Goal: Task Accomplishment & Management: Manage account settings

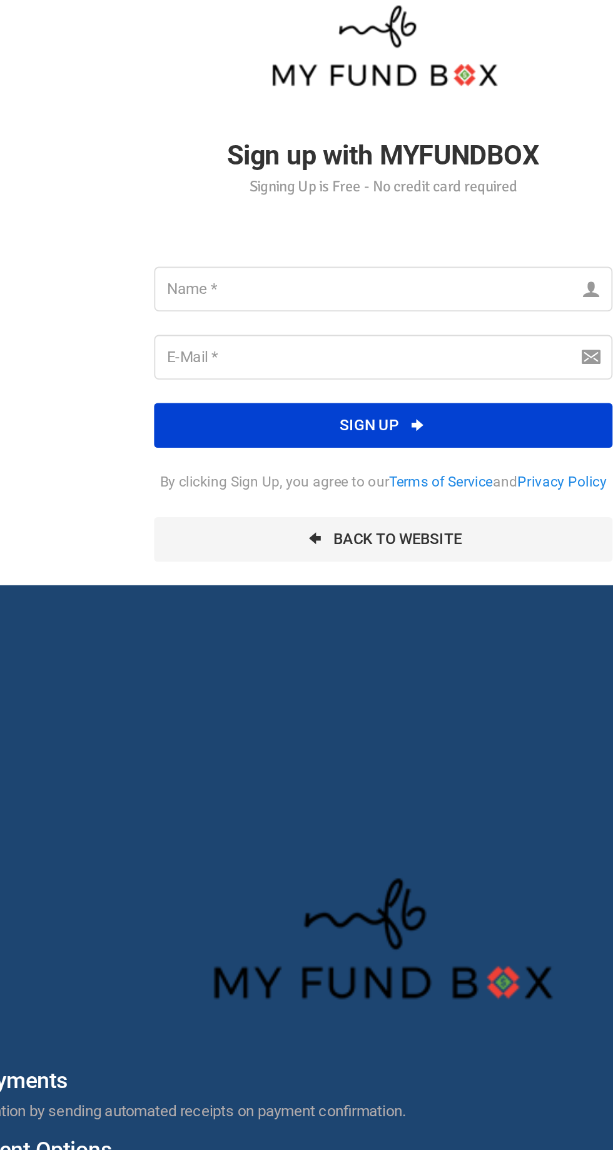
click at [301, 193] on input "text" at bounding box center [306, 195] width 244 height 24
click at [324, 188] on input "text" at bounding box center [306, 195] width 244 height 24
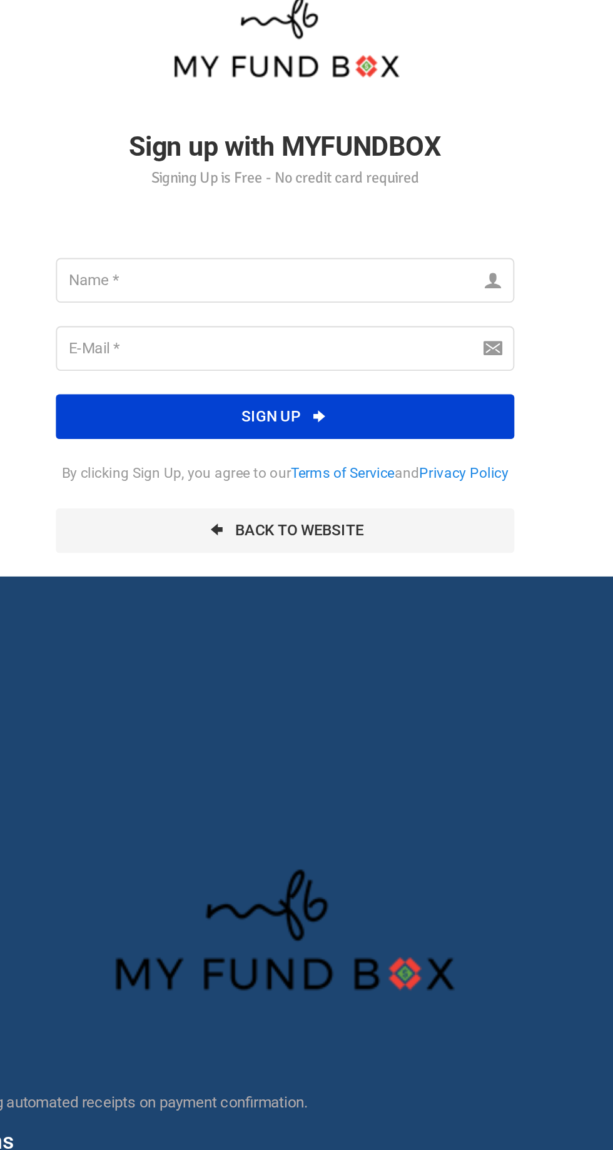
click at [325, 191] on input "text" at bounding box center [306, 195] width 244 height 24
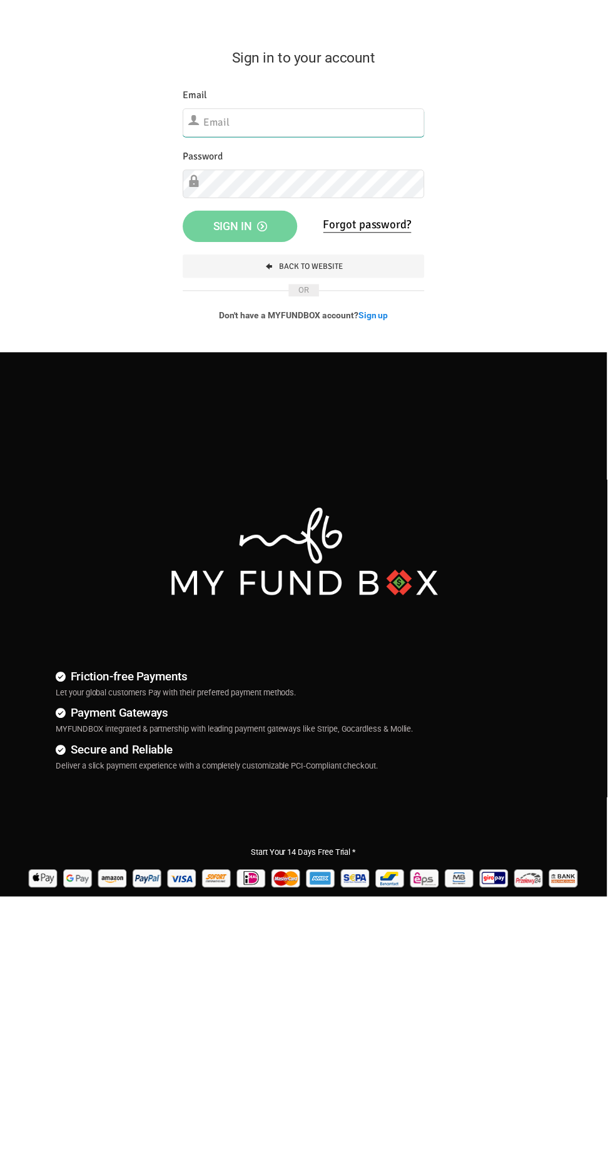
click at [358, 124] on input "text" at bounding box center [306, 123] width 244 height 29
type input "[EMAIL_ADDRESS][DOMAIN_NAME]"
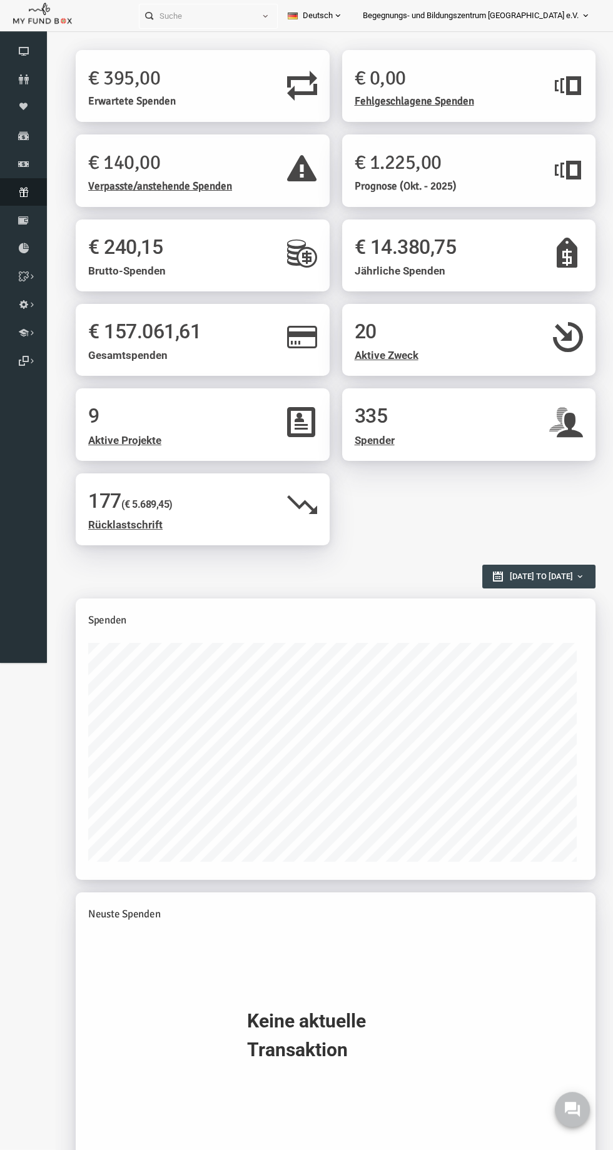
click at [34, 191] on icon at bounding box center [23, 192] width 47 height 10
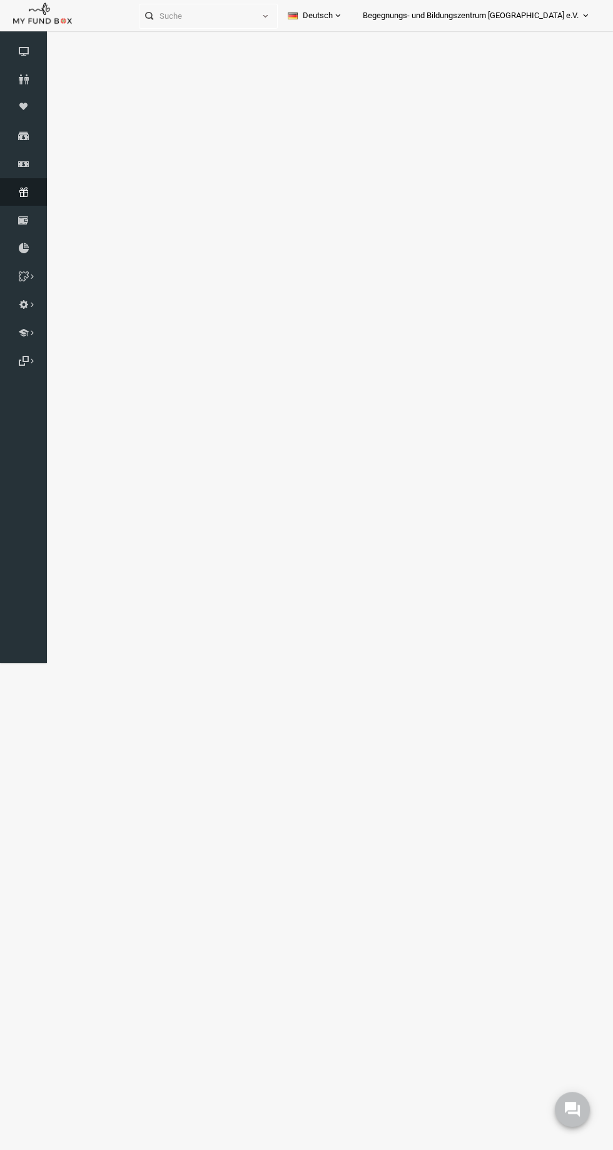
select select "100"
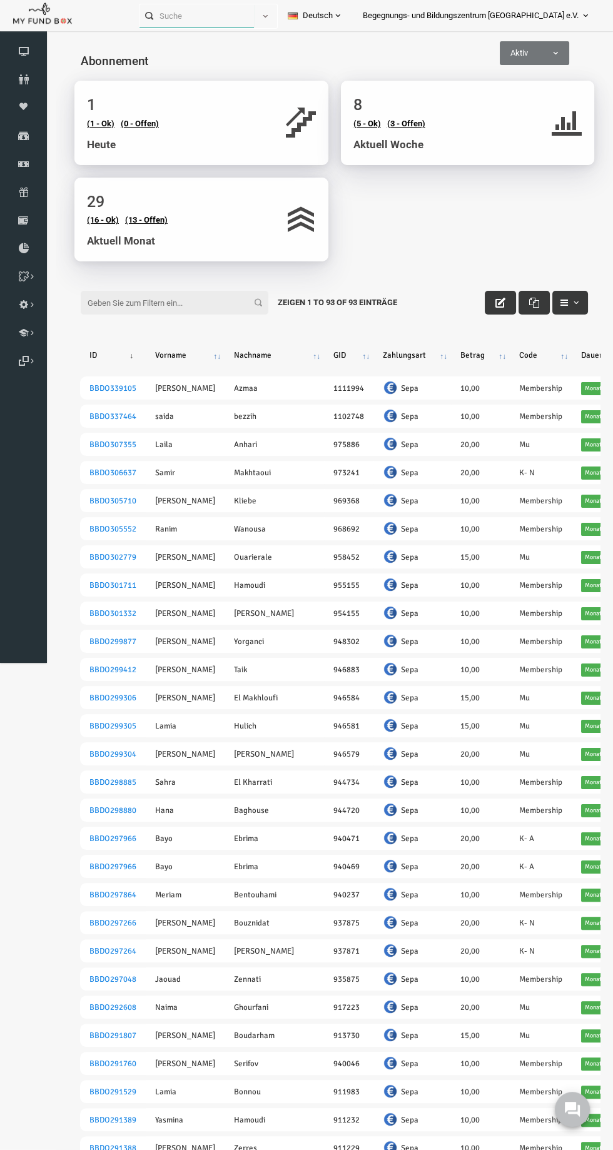
click at [244, 21] on input "text" at bounding box center [196, 15] width 114 height 23
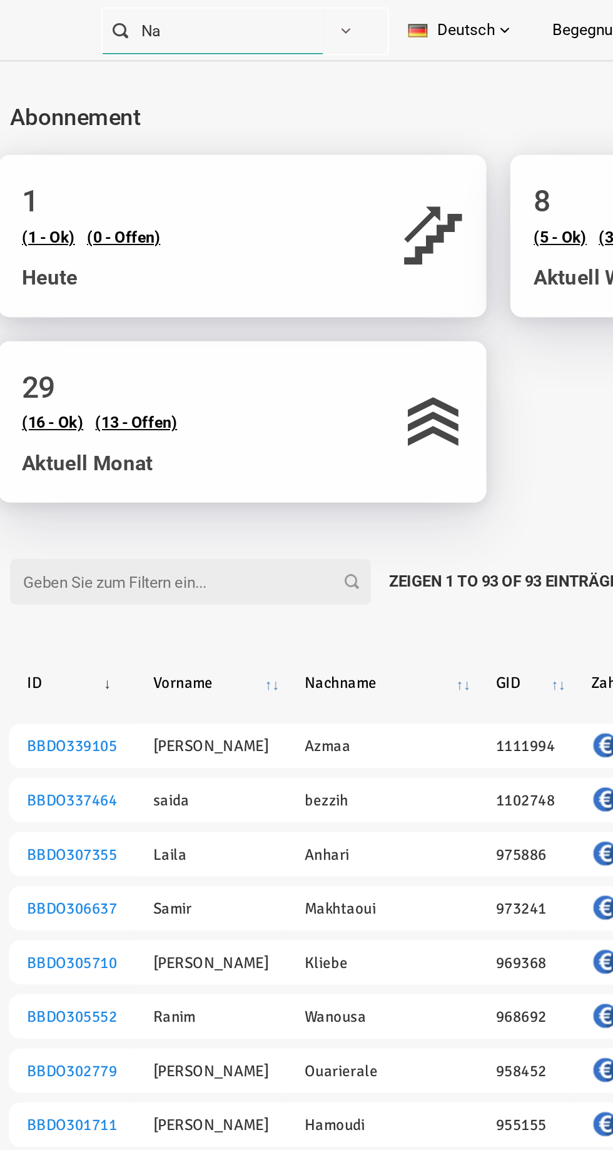
type input "N"
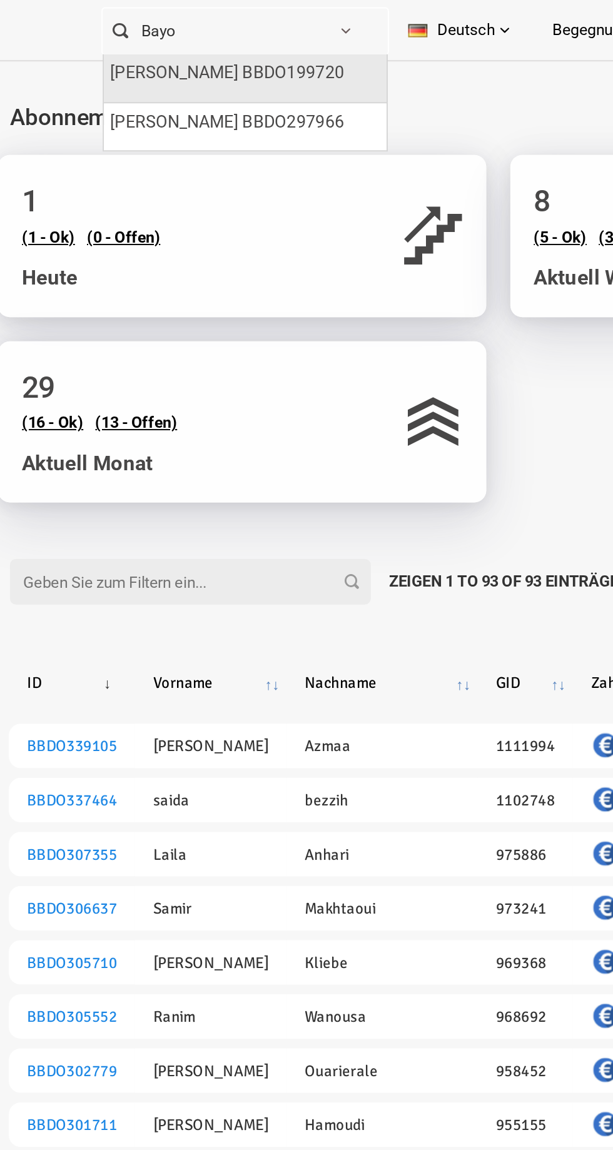
click at [254, 41] on label "Ebrima Bayo BBDO199720" at bounding box center [194, 38] width 122 height 14
type input "Ebrima Bayo BBDO199720"
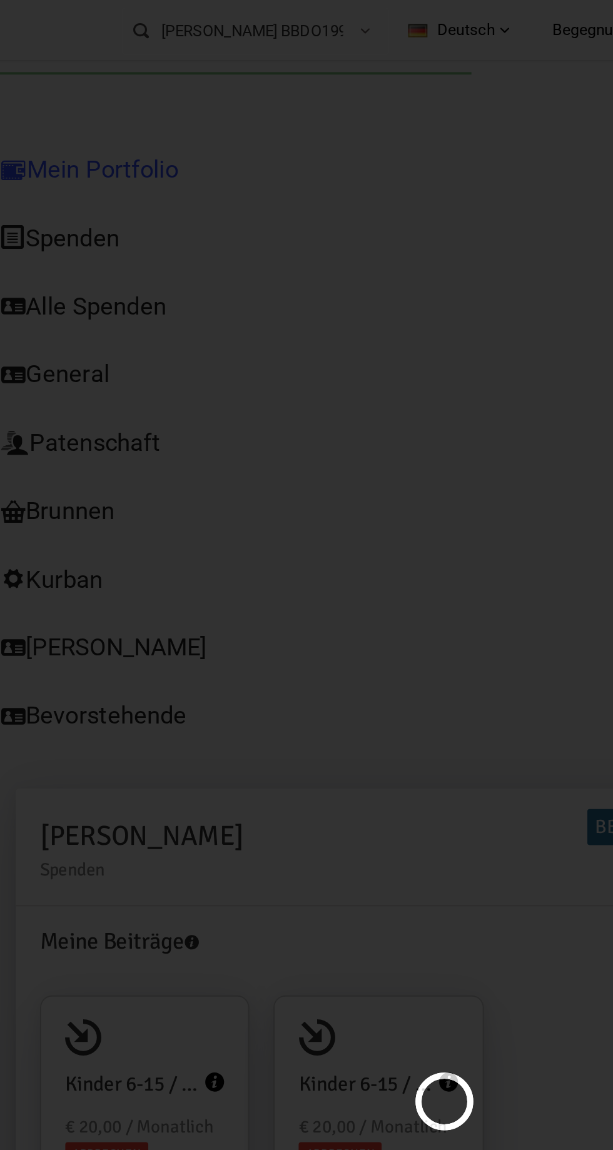
type input "17-09-2025 - 17-09-2025"
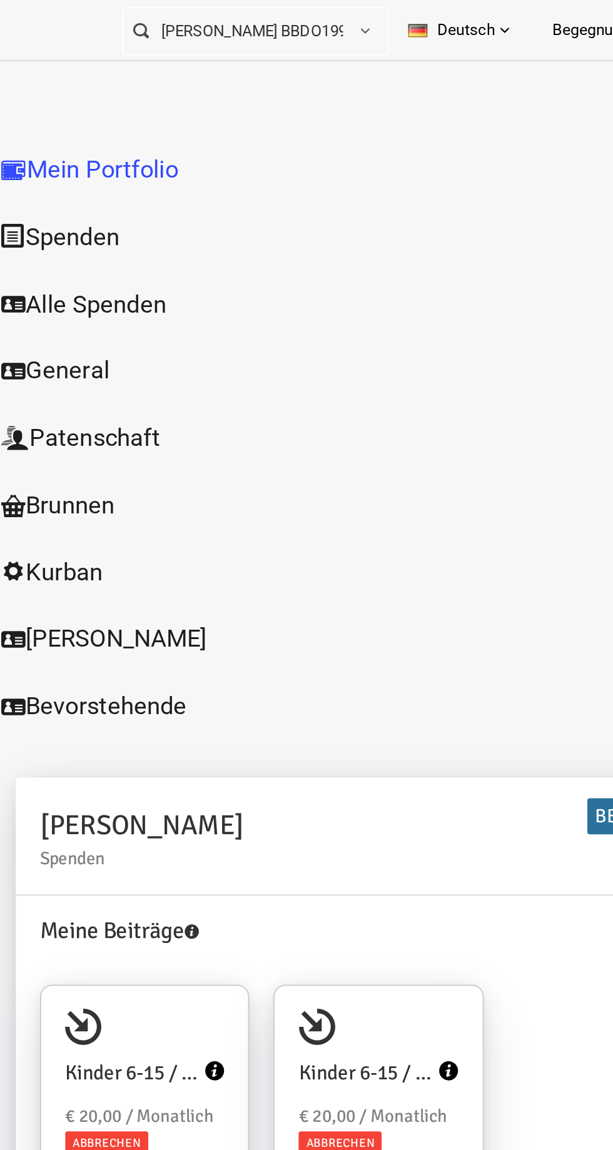
click at [39, 175] on link "Alle Spenden" at bounding box center [43, 193] width 188 height 36
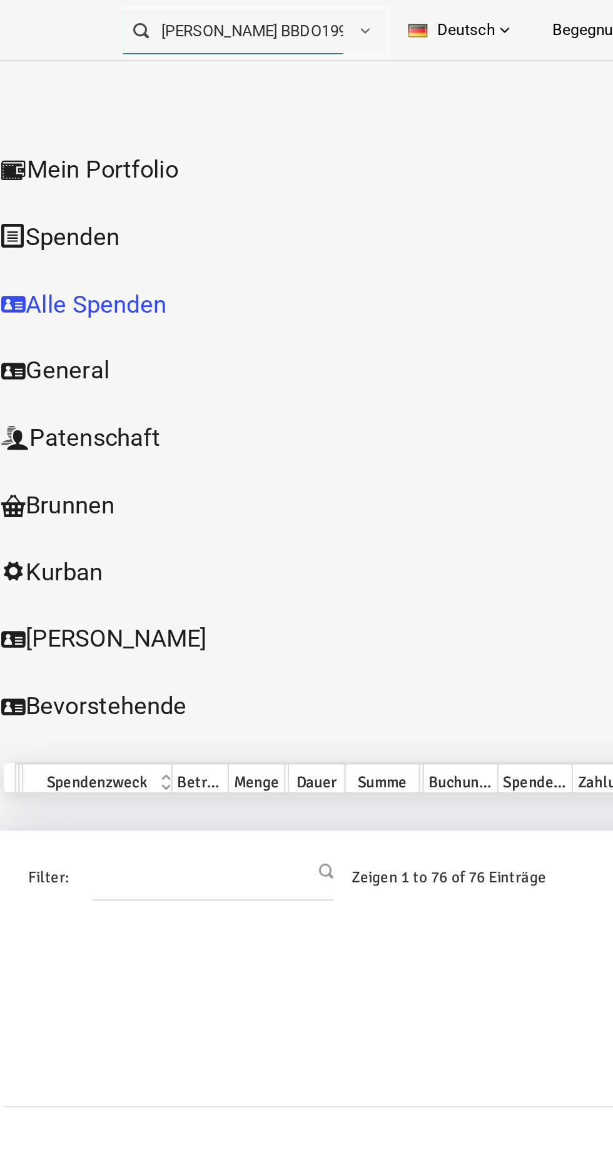
click at [254, 11] on input "Ebrima Bayo BBDO199720" at bounding box center [196, 15] width 114 height 23
type input "Ebrima"
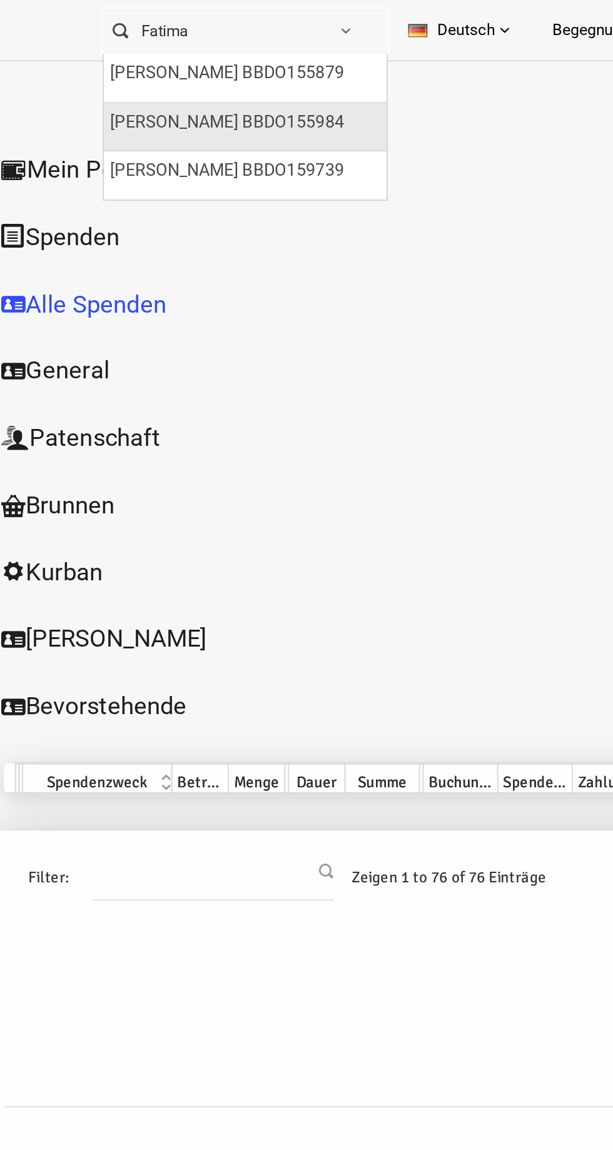
click at [254, 63] on label "Fatimatou Bah BBDO155984" at bounding box center [194, 64] width 122 height 14
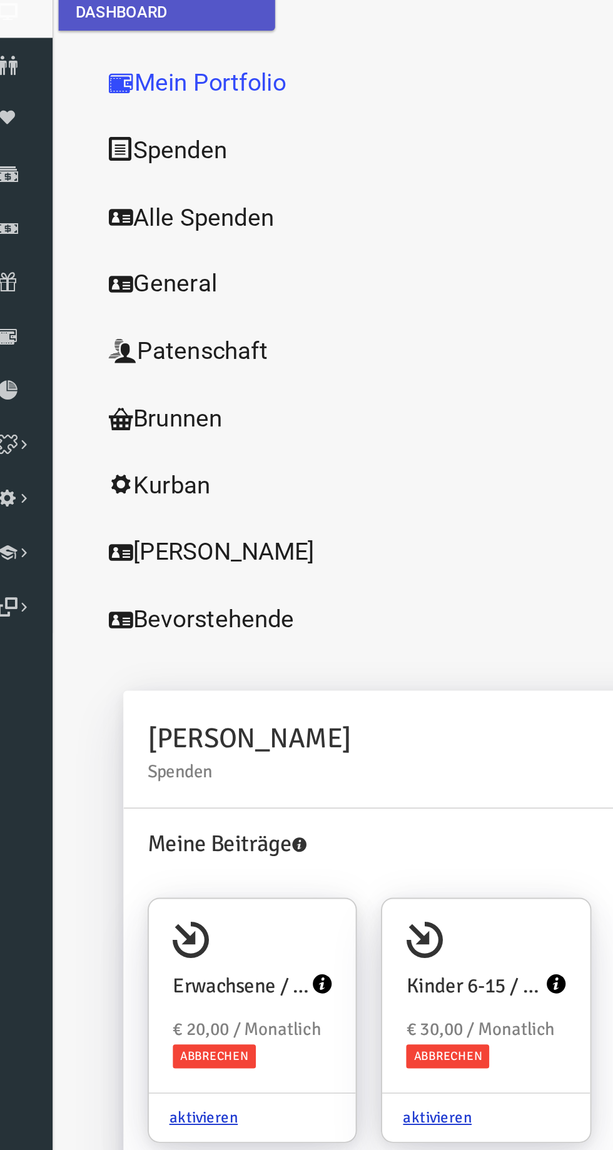
click at [139, 262] on link "Schüler" at bounding box center [150, 280] width 188 height 36
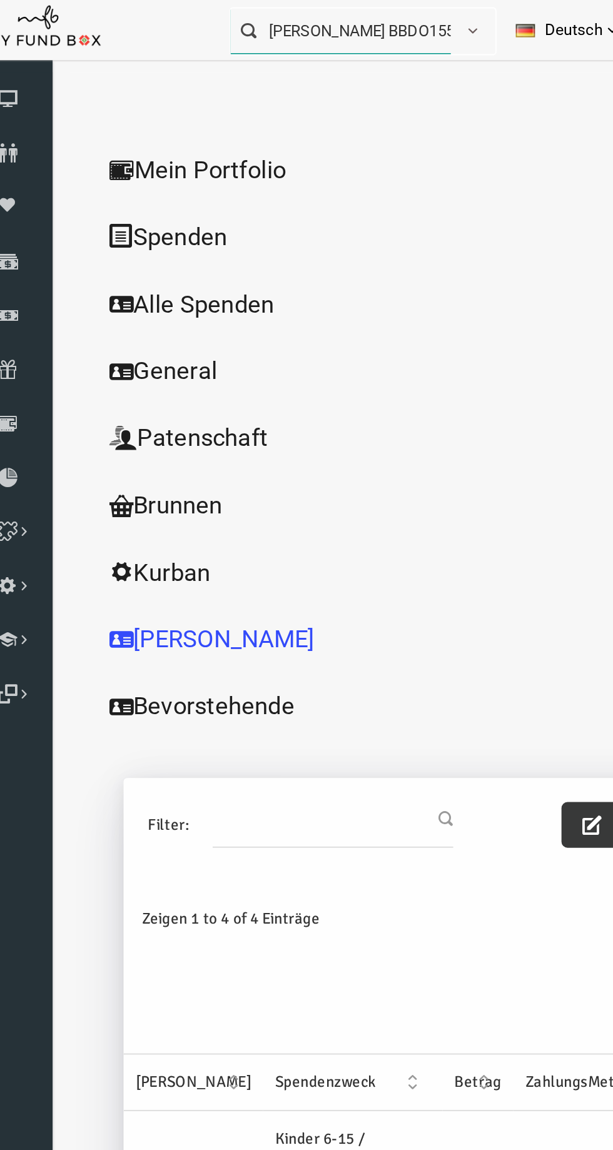
click at [226, 12] on input "Fatimatou Bah BBDO155984" at bounding box center [196, 15] width 114 height 23
type input "Fatimatou"
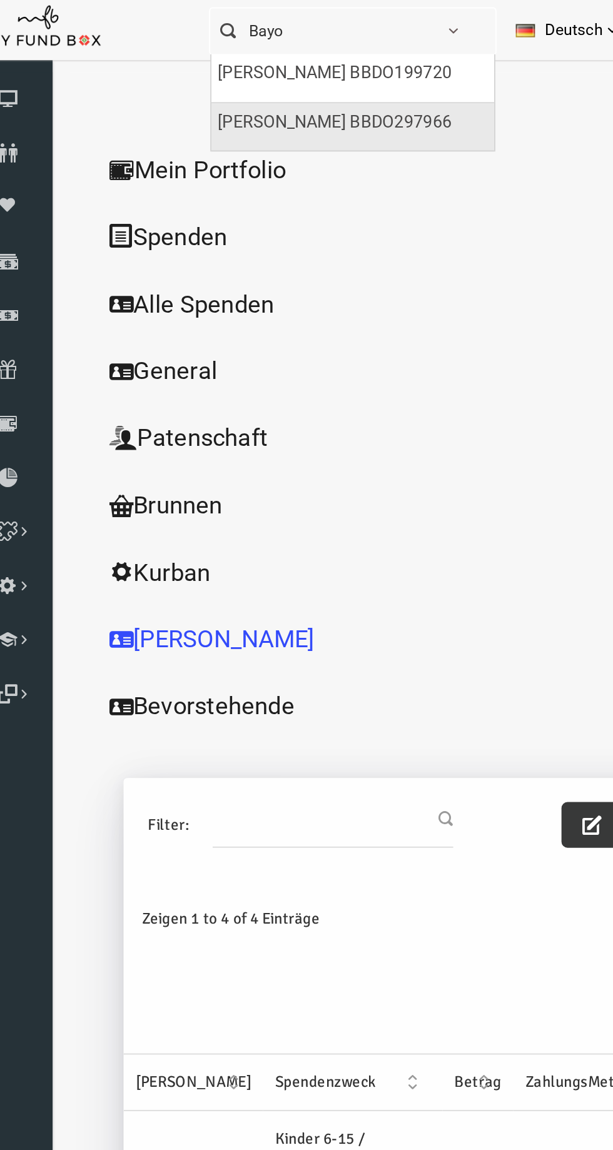
click at [251, 73] on div "Bayo Ebrima BBDO297966" at bounding box center [202, 67] width 147 height 26
type input "Bayo Ebrima BBDO297966"
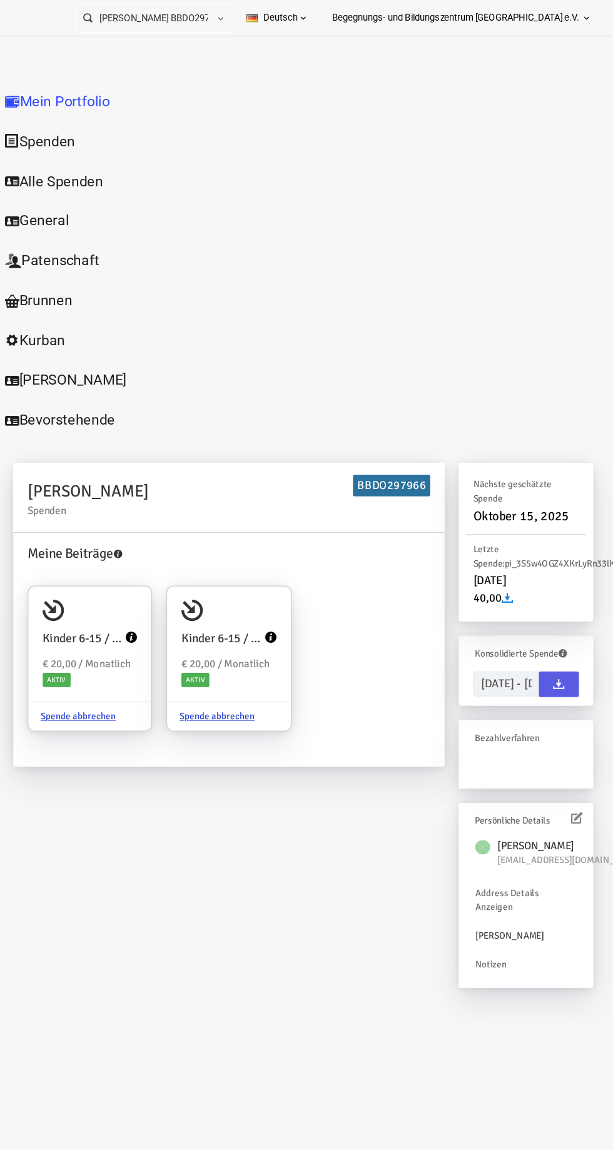
click at [26, 319] on link "Schüler" at bounding box center [71, 337] width 188 height 36
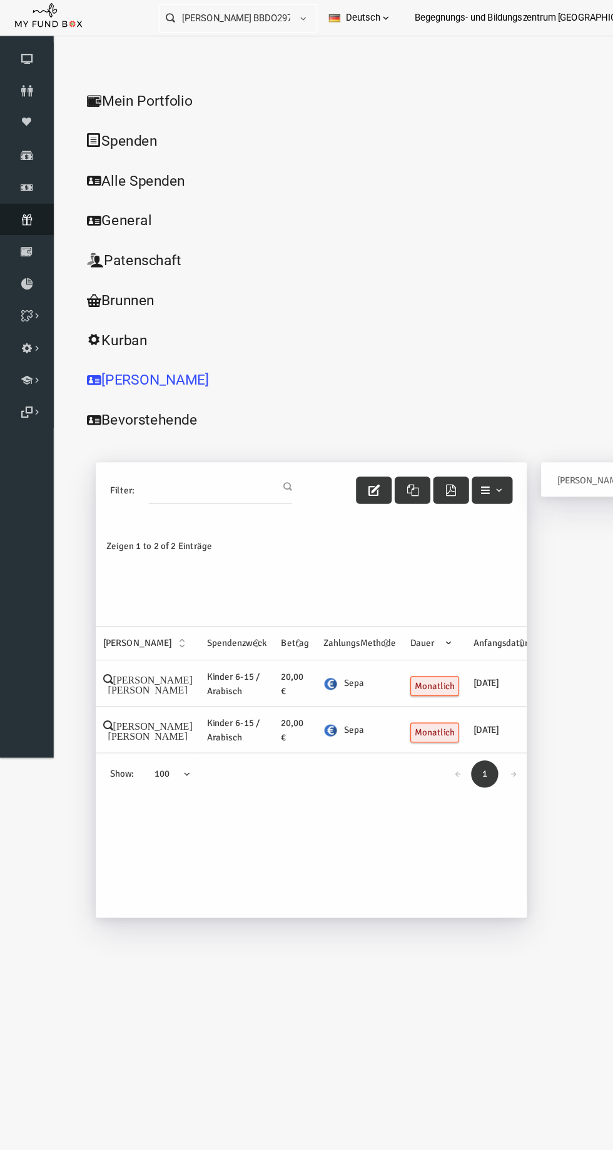
click at [21, 187] on icon at bounding box center [23, 192] width 47 height 10
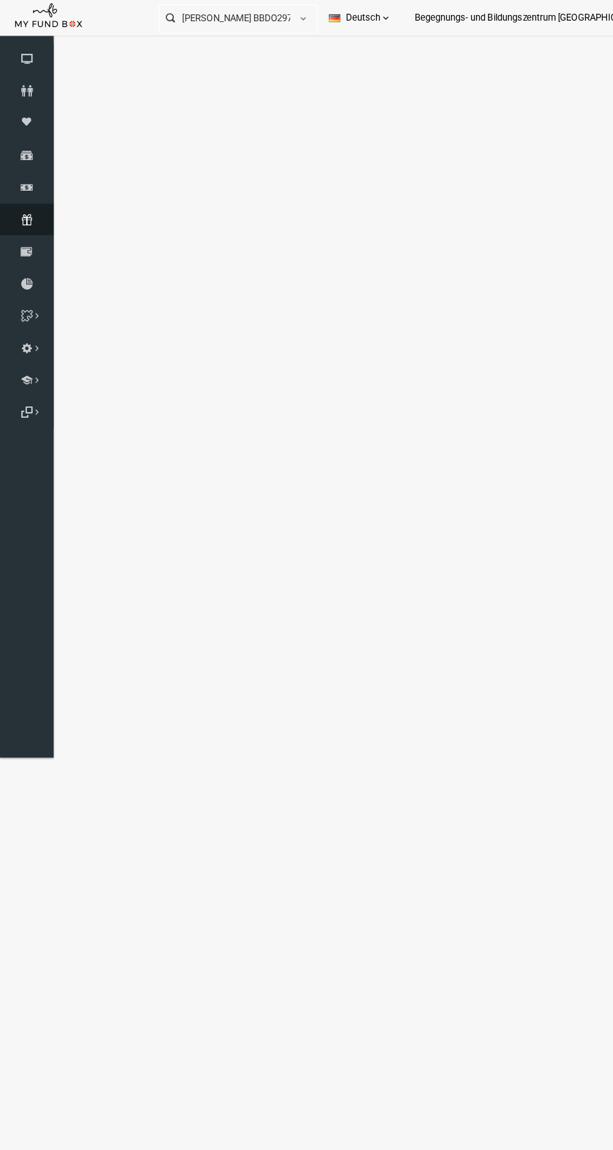
select select "100"
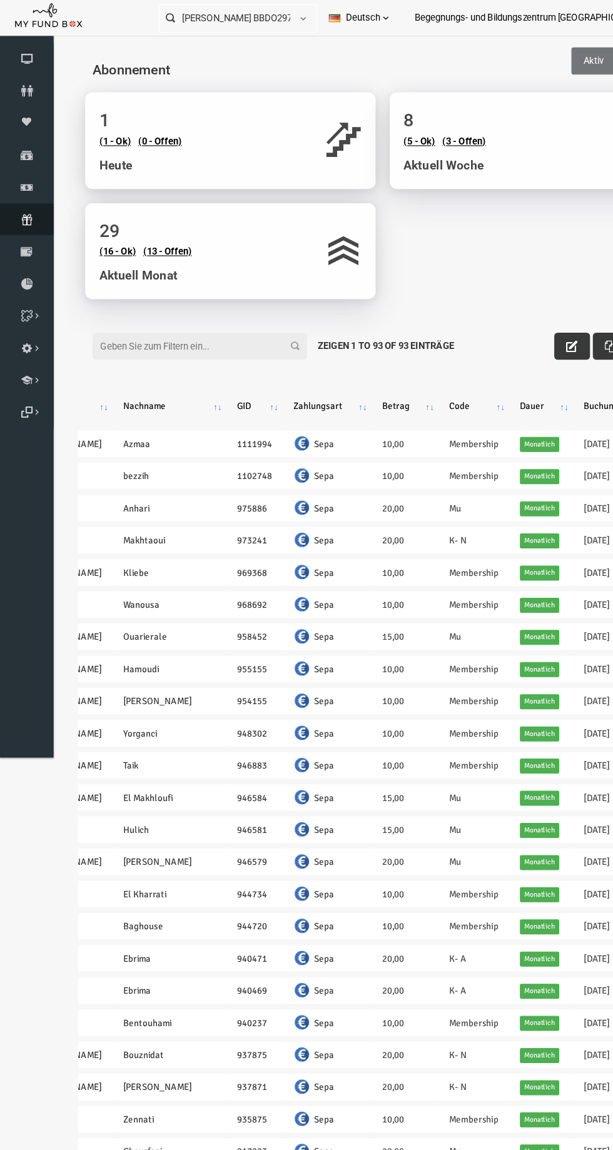
scroll to position [0, 128]
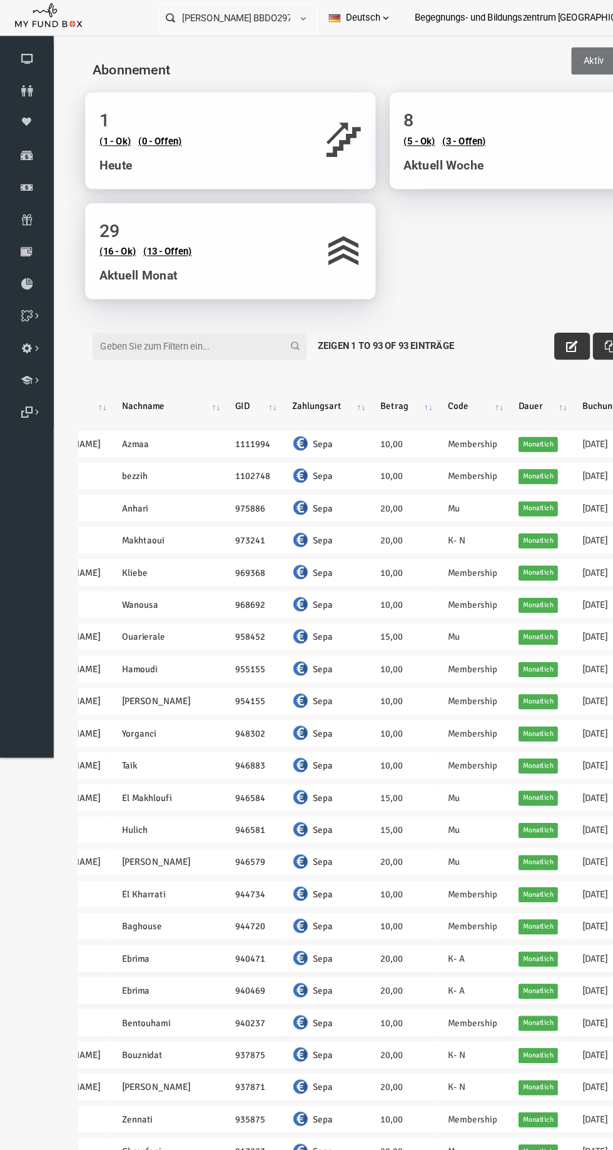
click at [386, 364] on th "Code" at bounding box center [407, 360] width 62 height 33
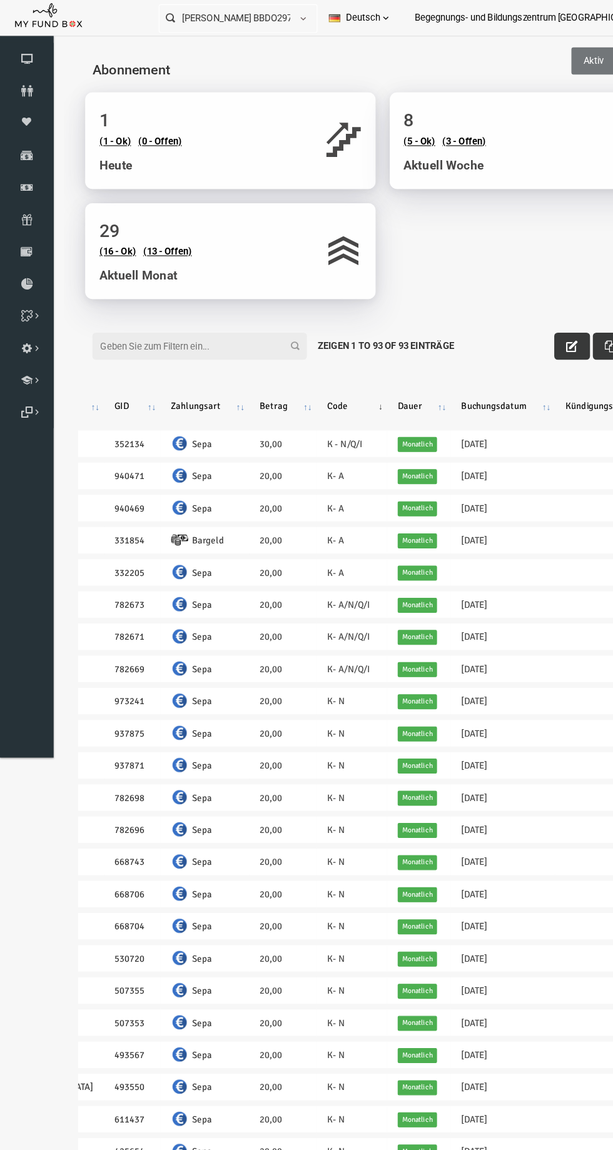
scroll to position [0, 0]
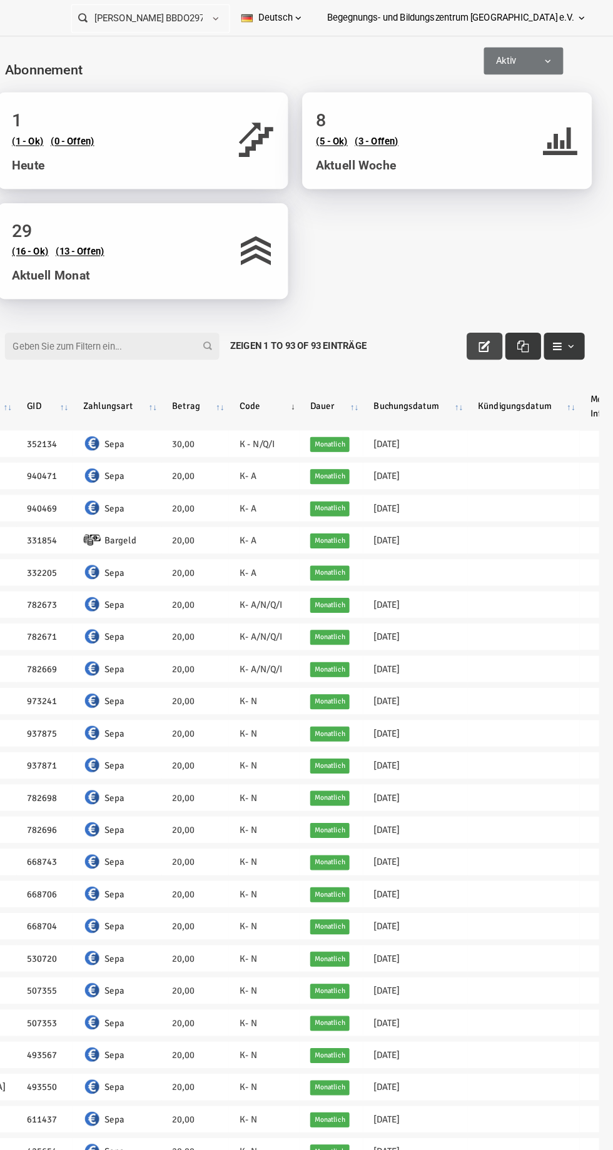
click at [396, 304] on button "button" at bounding box center [407, 308] width 31 height 24
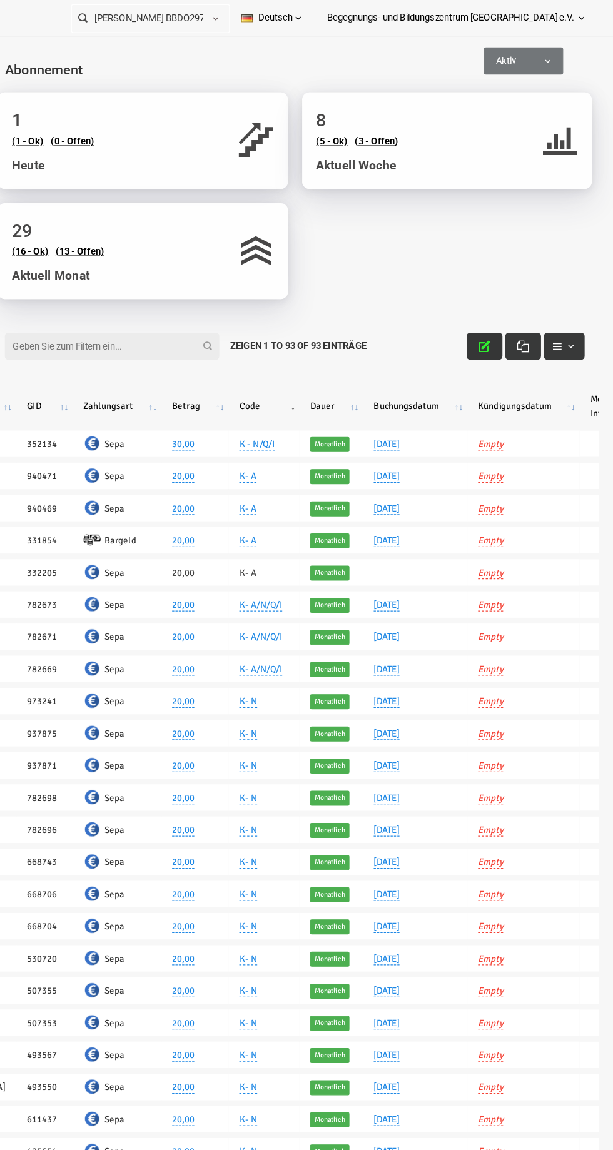
scroll to position [0, 234]
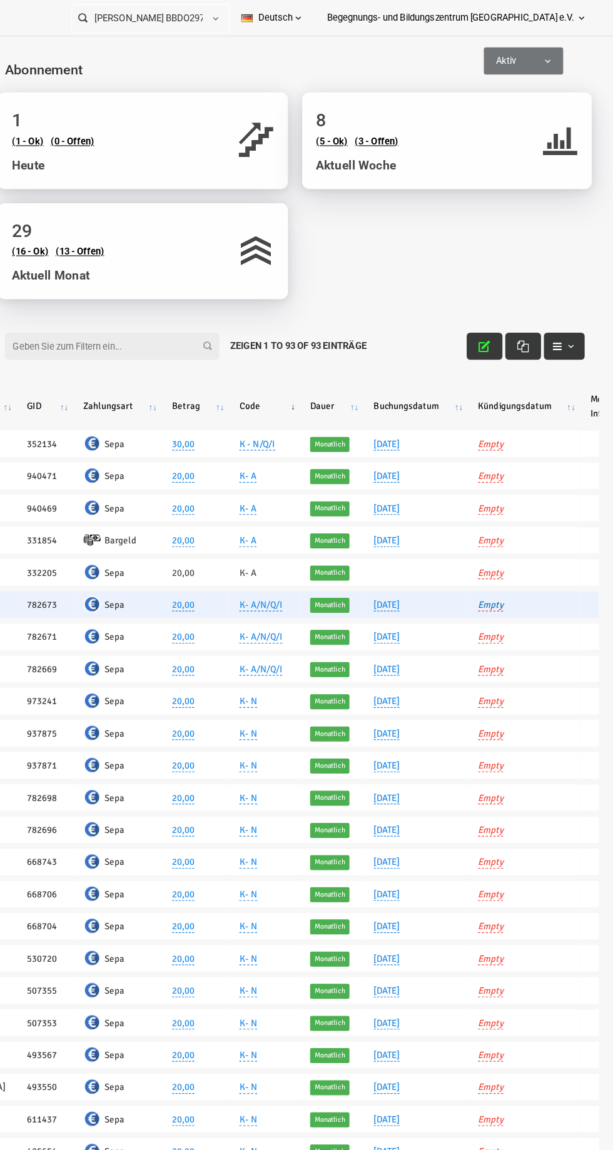
click at [402, 535] on link "Empty" at bounding box center [413, 534] width 22 height 11
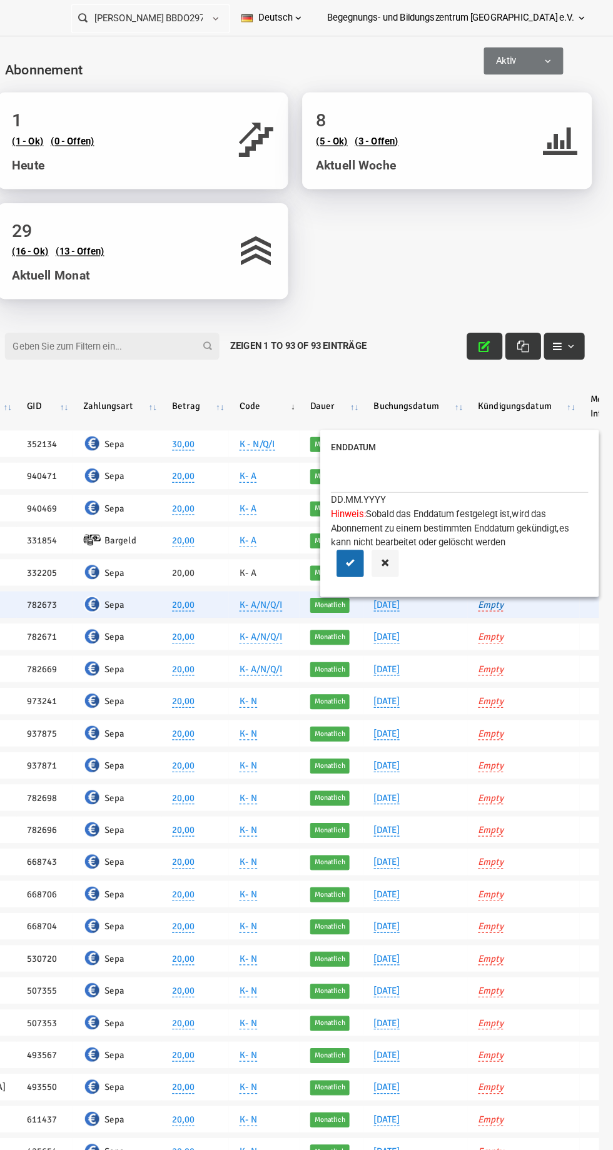
scroll to position [0, 0]
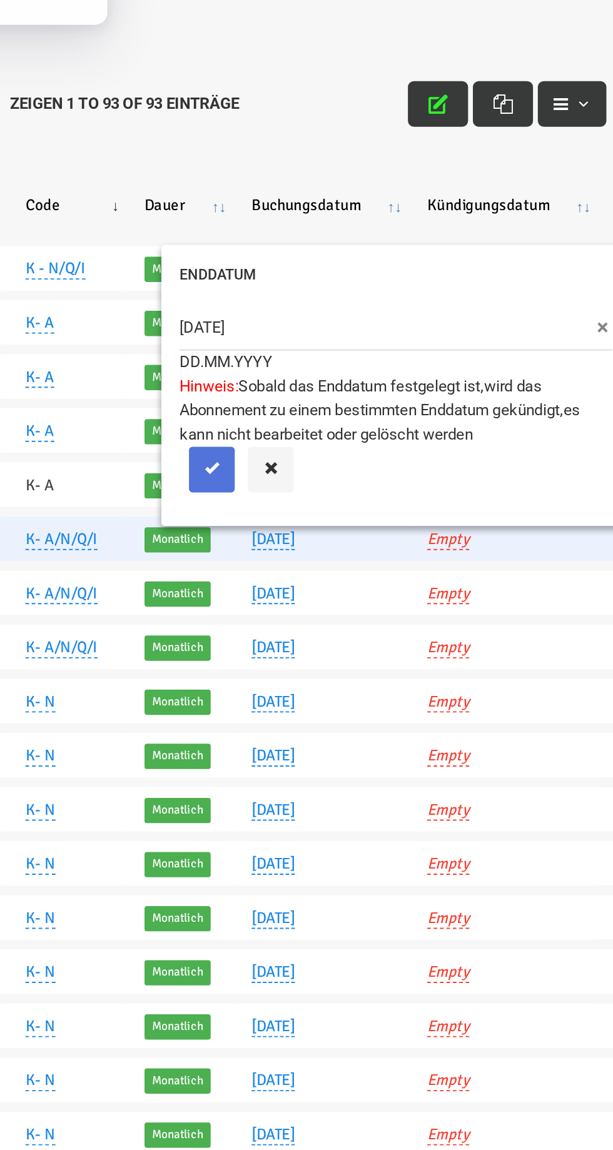
type input "17.09.2025"
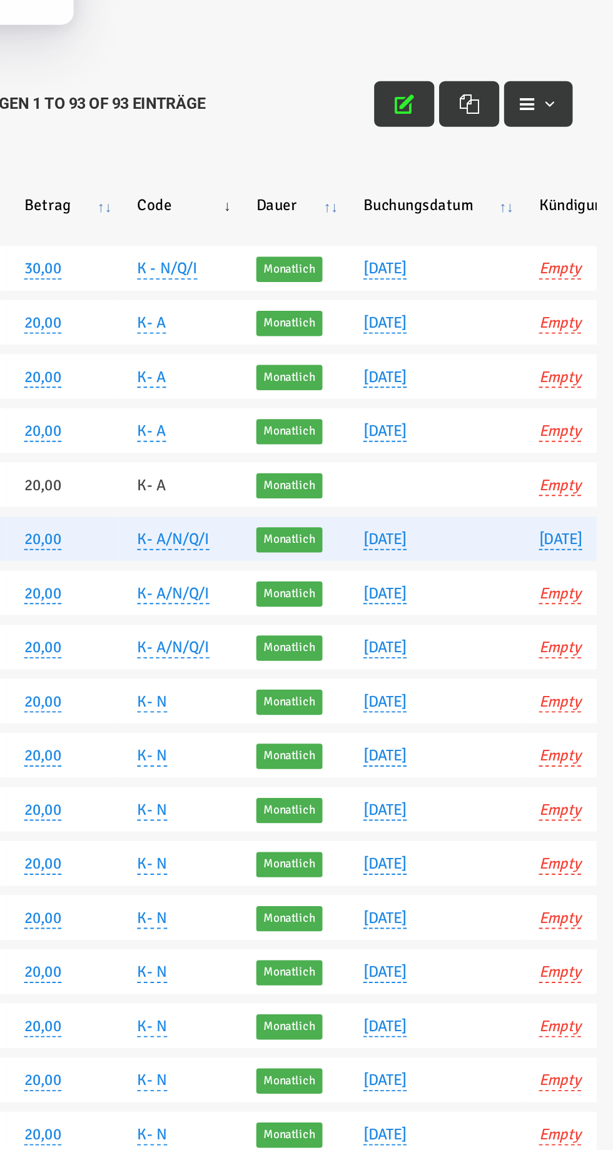
scroll to position [0, 175]
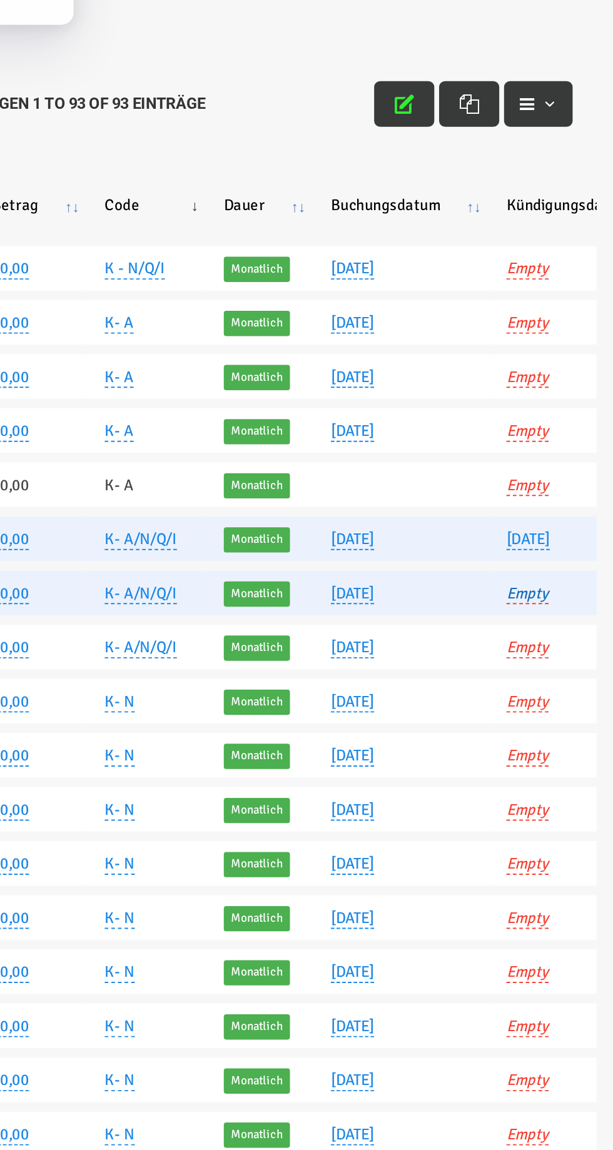
click at [25, 116] on link "Empty" at bounding box center [36, 114] width 22 height 11
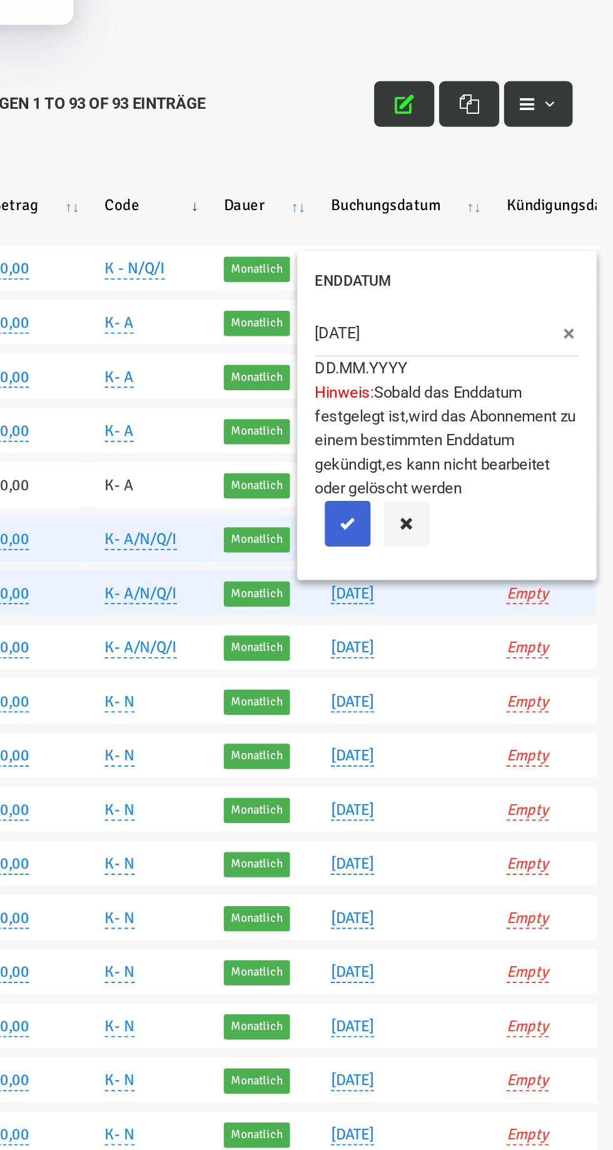
type input "17.09.2025"
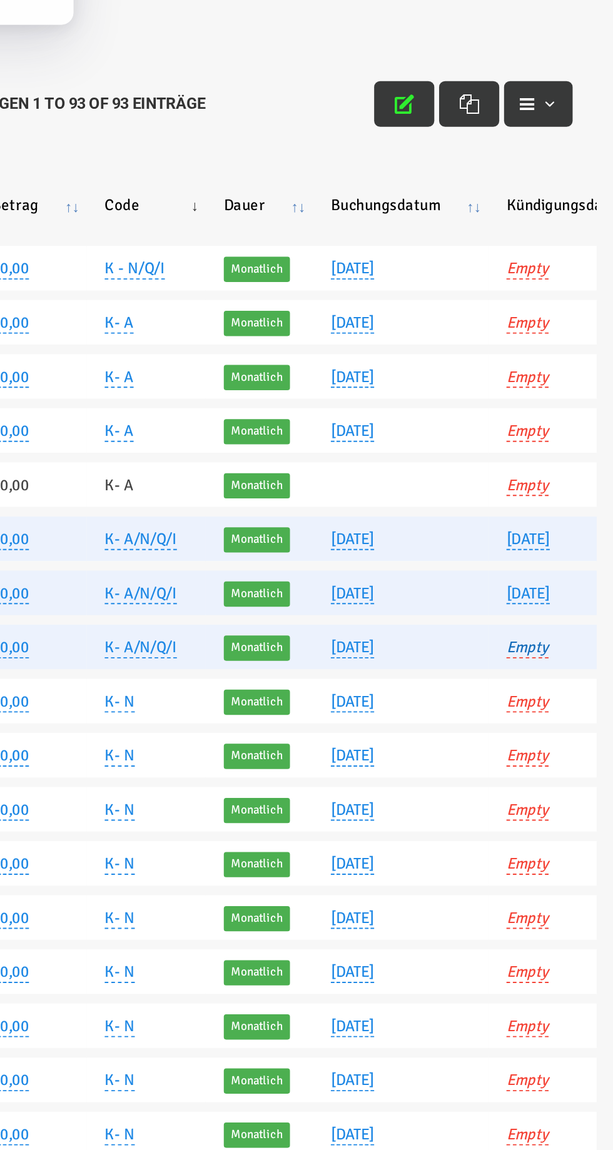
click at [25, 141] on link "Empty" at bounding box center [36, 143] width 22 height 11
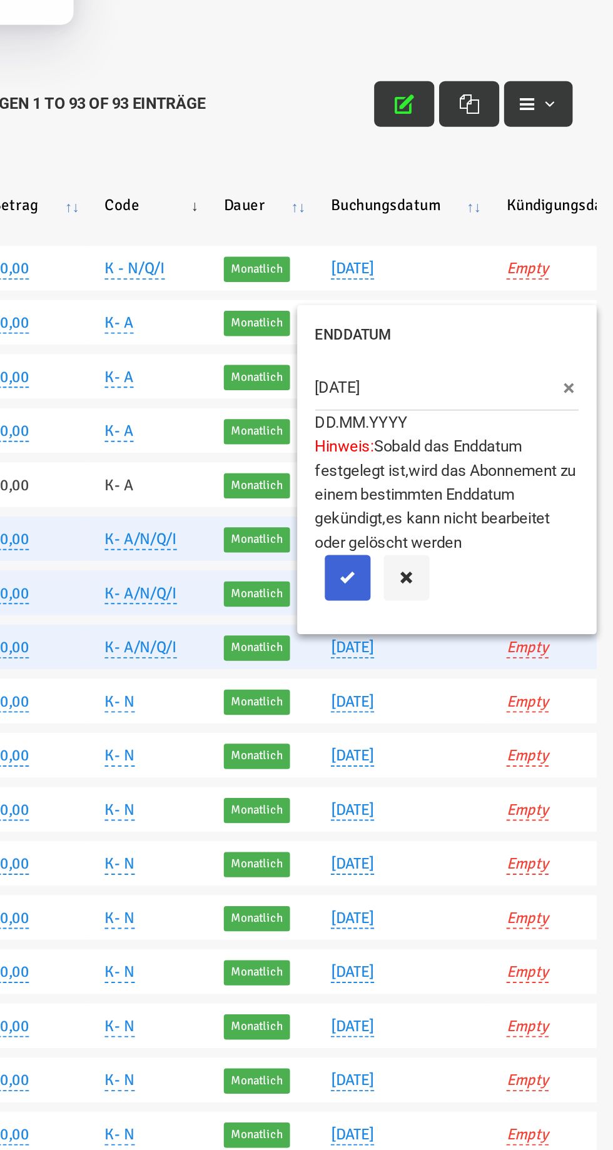
type input "17.09.2025"
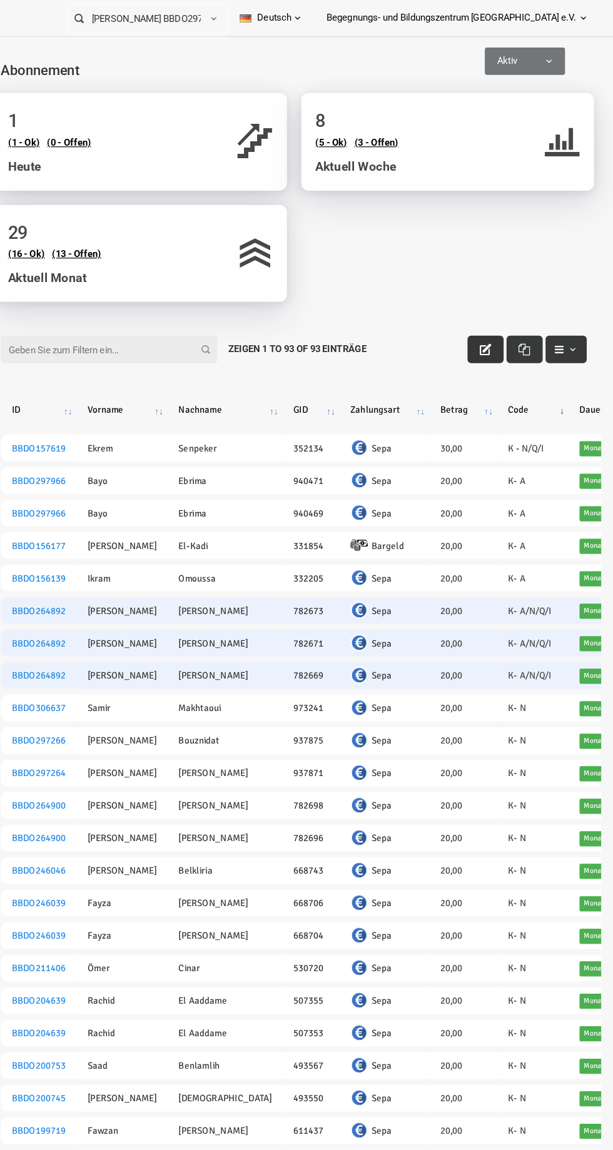
scroll to position [0, 0]
click at [66, 308] on input "Filter:" at bounding box center [78, 308] width 188 height 24
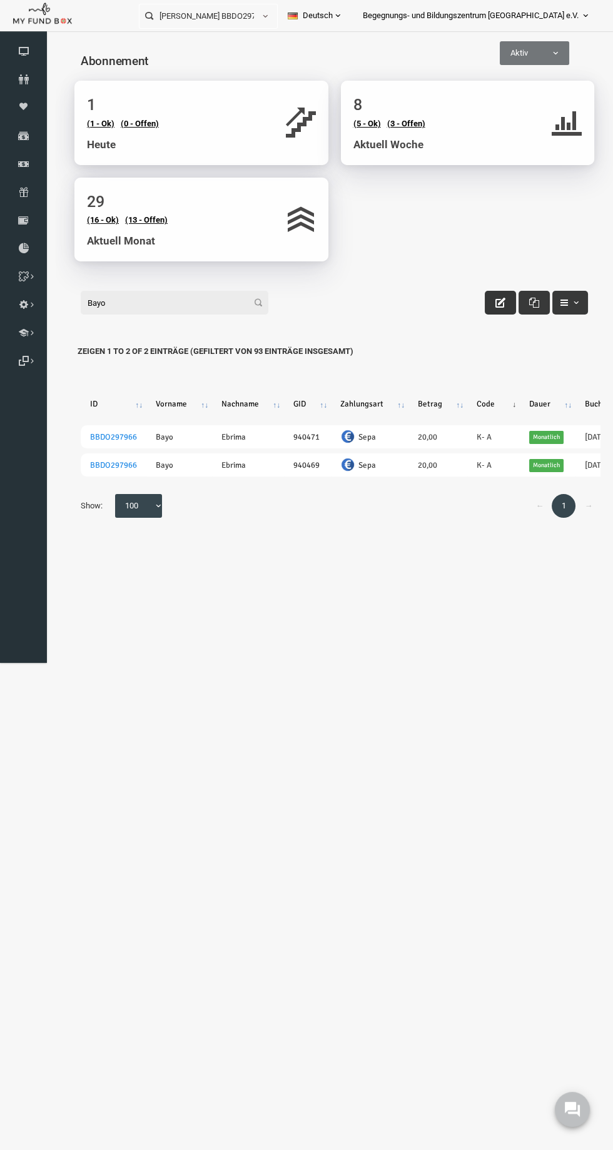
type input "Bayo"
click at [456, 303] on div "Filter: Bayo Zeigen 1 to 2 of 2 Einträge (Gefiltert von 93 Einträge insgesamt)" at bounding box center [322, 291] width 532 height 34
click at [488, 303] on icon "button" at bounding box center [488, 303] width 10 height 10
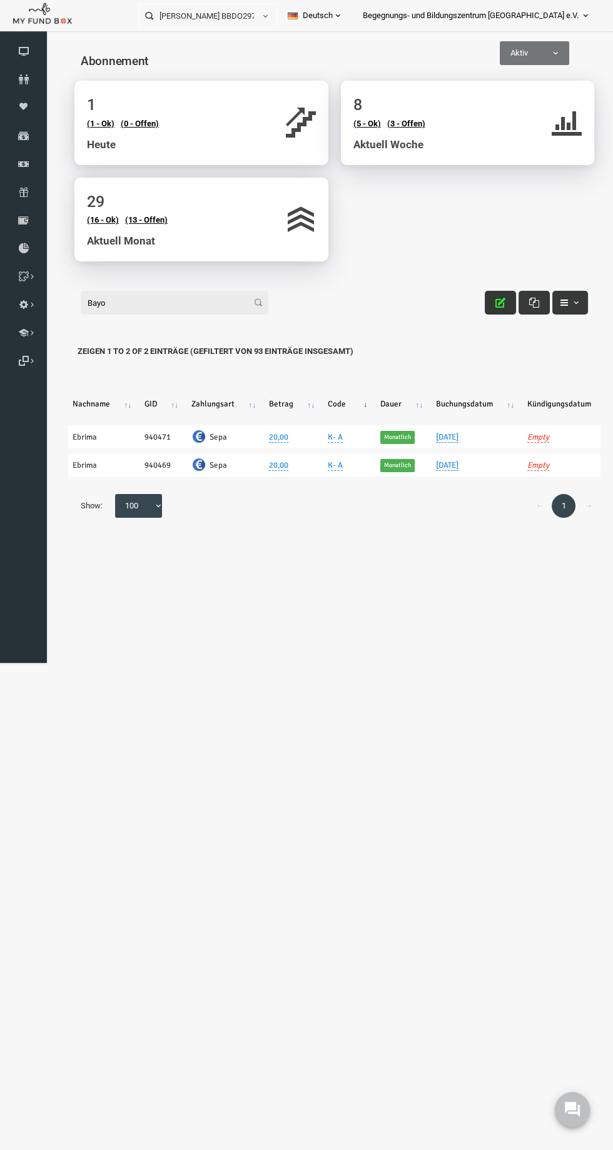
scroll to position [0, 223]
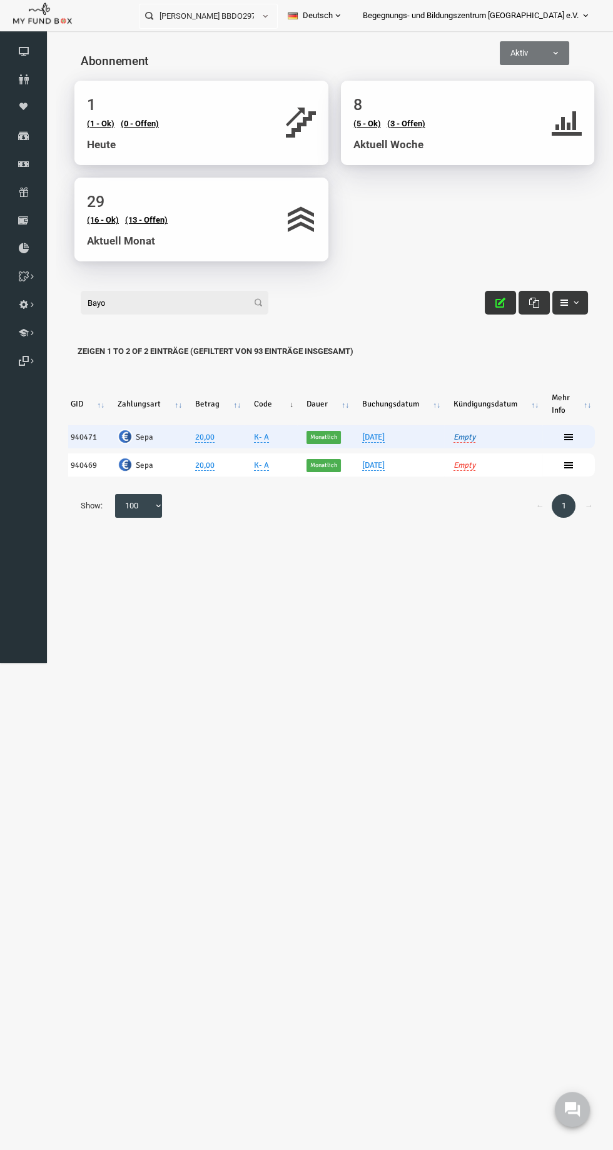
click at [452, 437] on link "Empty" at bounding box center [452, 437] width 22 height 11
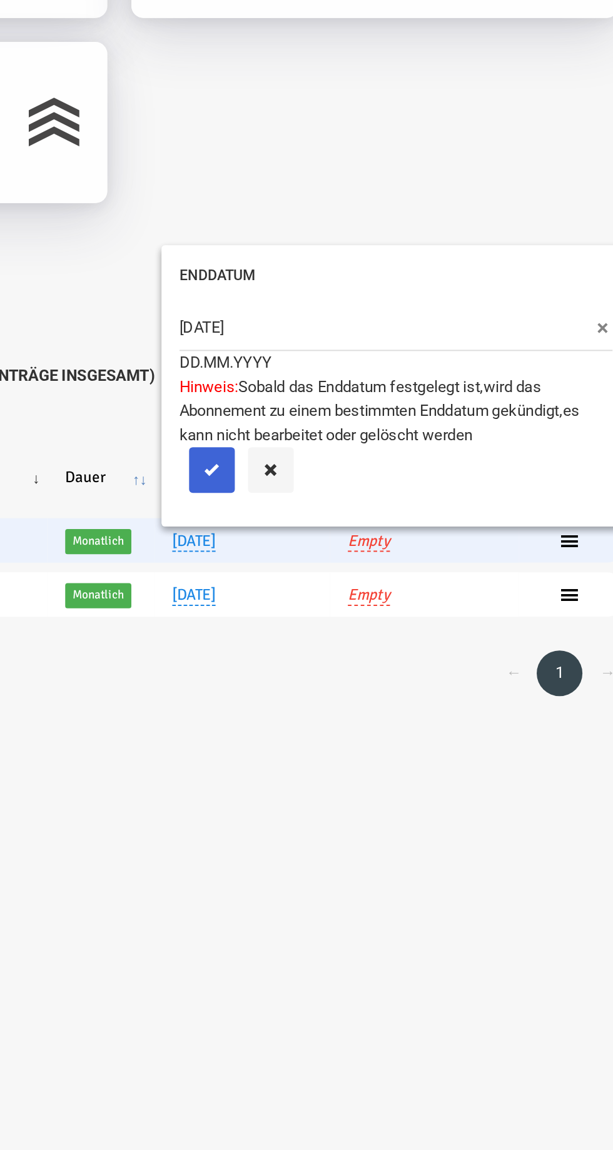
type input "17.09.2025"
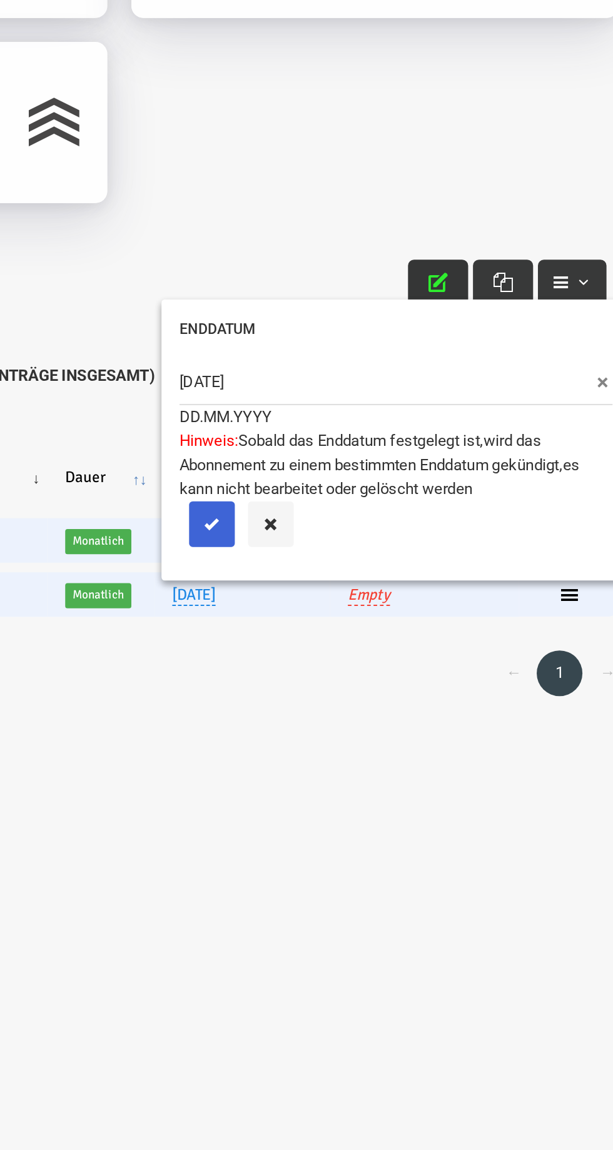
type input "17.09.2025"
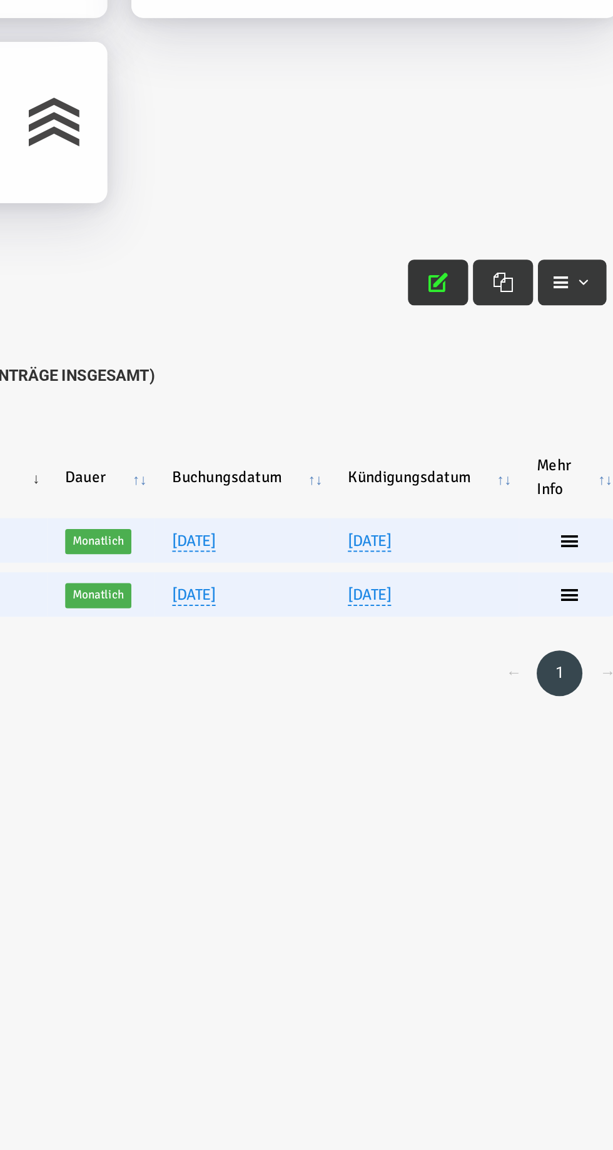
click at [0, 41] on button "button" at bounding box center [6, 38] width 31 height 24
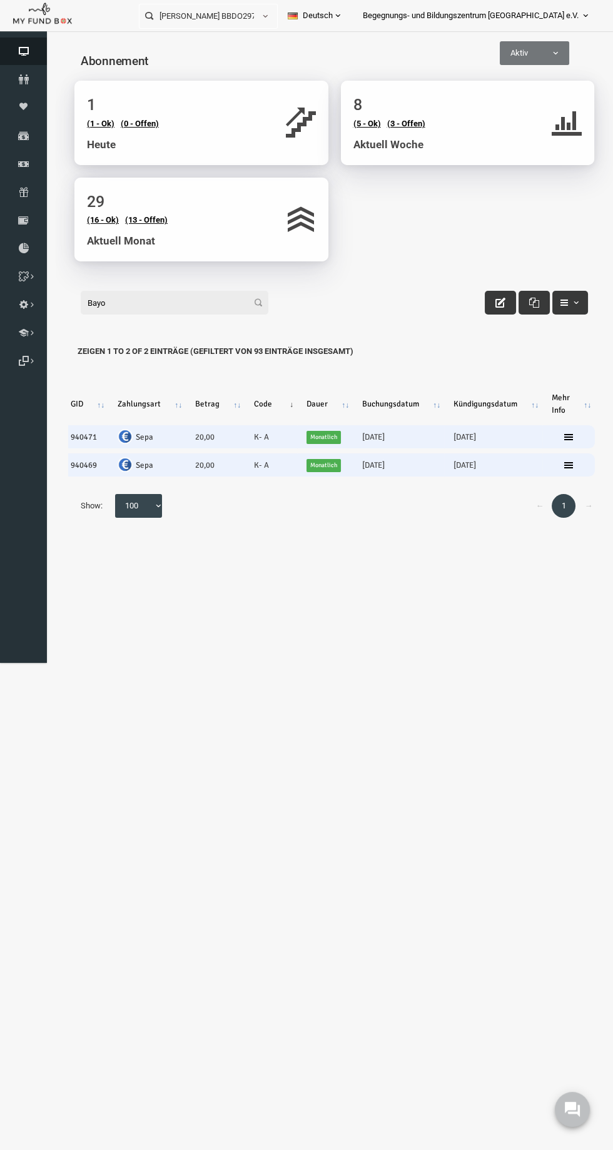
click at [25, 50] on icon at bounding box center [23, 51] width 47 height 10
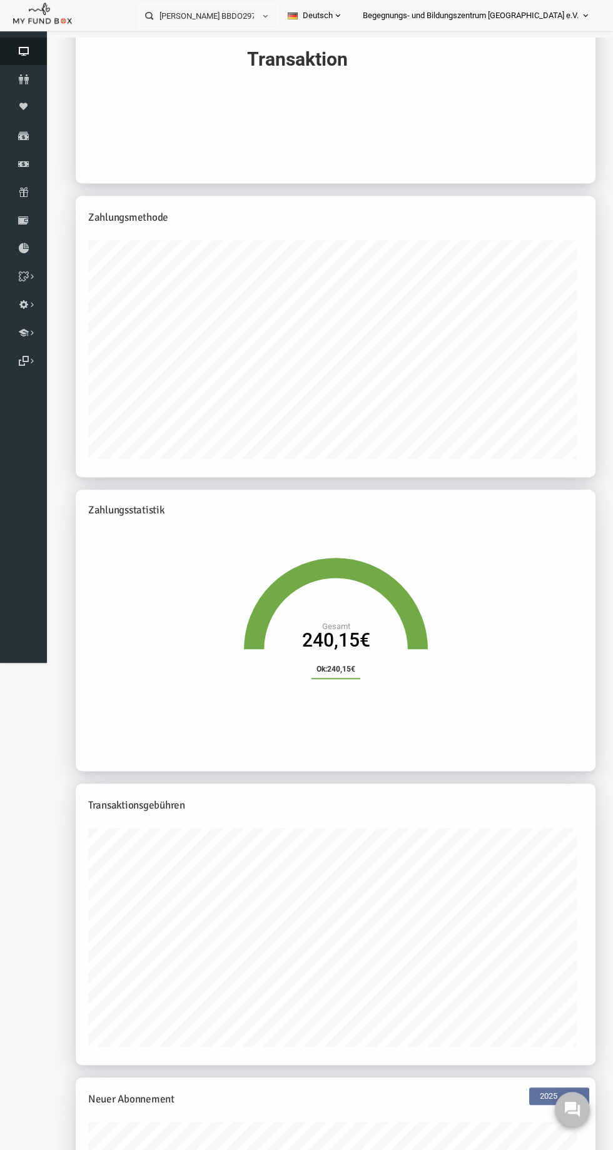
scroll to position [994, 0]
